Goal: Find specific page/section: Find specific page/section

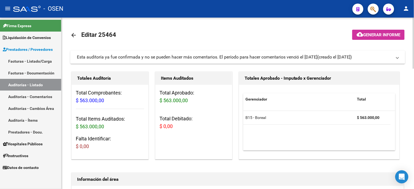
click at [73, 33] on mat-icon "arrow_back" at bounding box center [73, 35] width 7 height 7
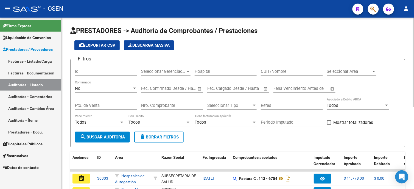
click at [99, 90] on div "No" at bounding box center [103, 88] width 57 height 5
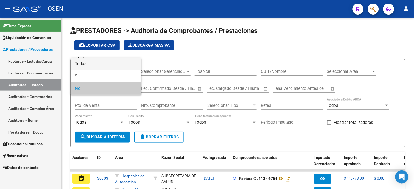
click at [98, 63] on span "Todos" at bounding box center [106, 64] width 62 height 12
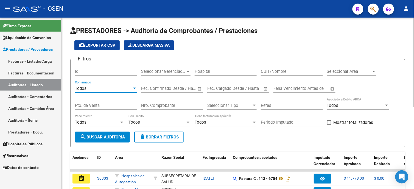
click at [172, 107] on input "Nro. Comprobante" at bounding box center [172, 105] width 62 height 5
type input "13"
click at [131, 108] on input "Pto. de Venta" at bounding box center [106, 105] width 62 height 5
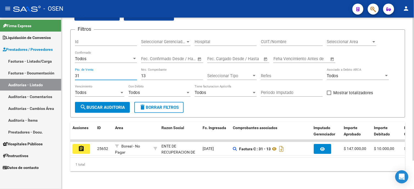
scroll to position [34, 0]
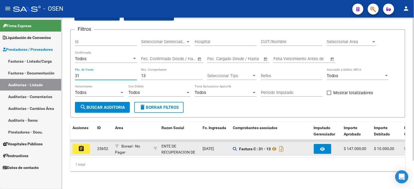
type input "31"
click at [80, 145] on mat-icon "assignment" at bounding box center [81, 148] width 7 height 7
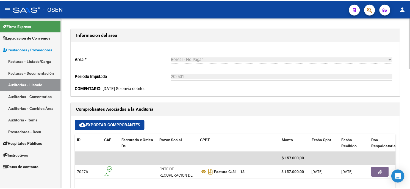
scroll to position [183, 0]
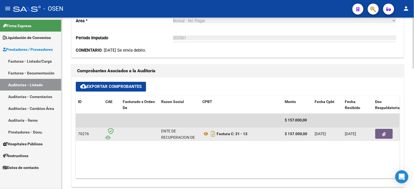
click at [381, 132] on button "button" at bounding box center [385, 134] width 18 height 10
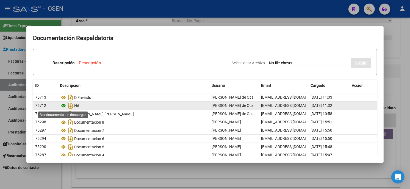
click at [64, 106] on icon at bounding box center [63, 106] width 7 height 7
